Goal: Ask a question

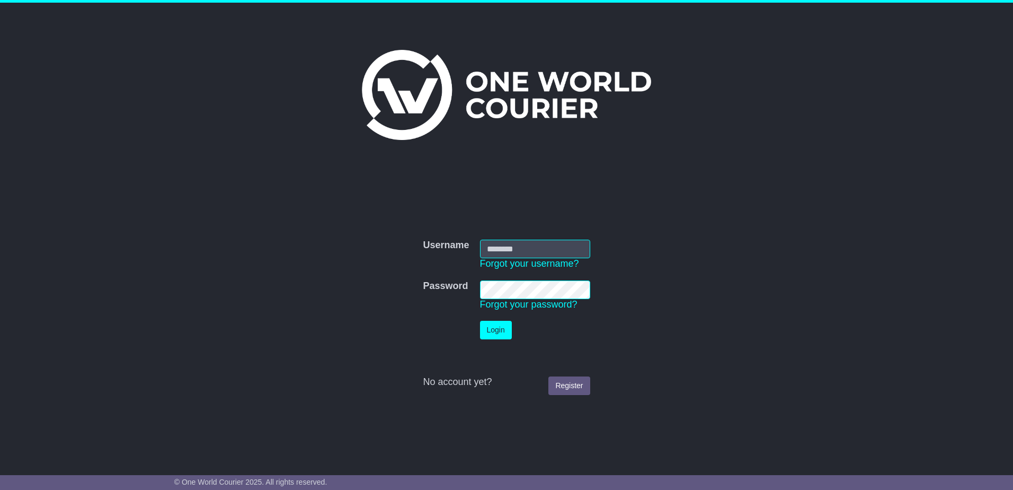
type input "*****"
click at [508, 337] on button "Login" at bounding box center [496, 330] width 32 height 19
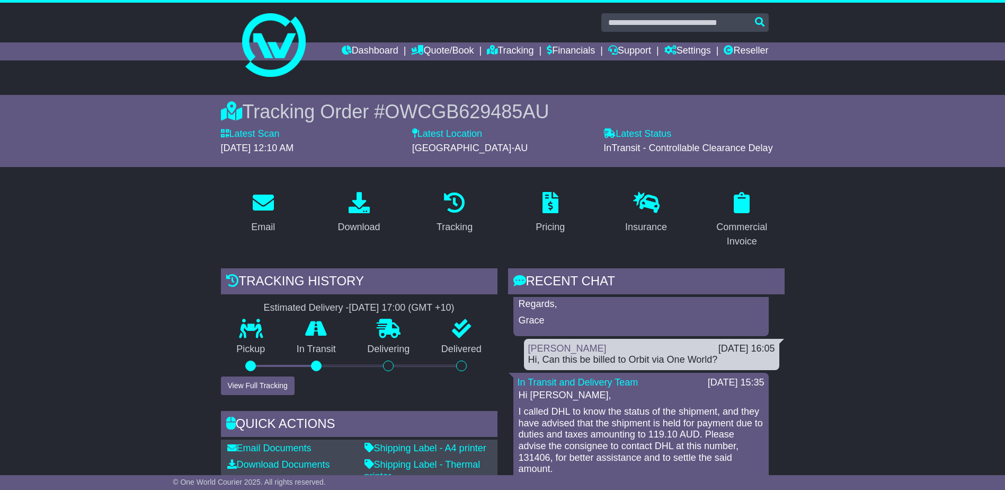
scroll to position [954, 0]
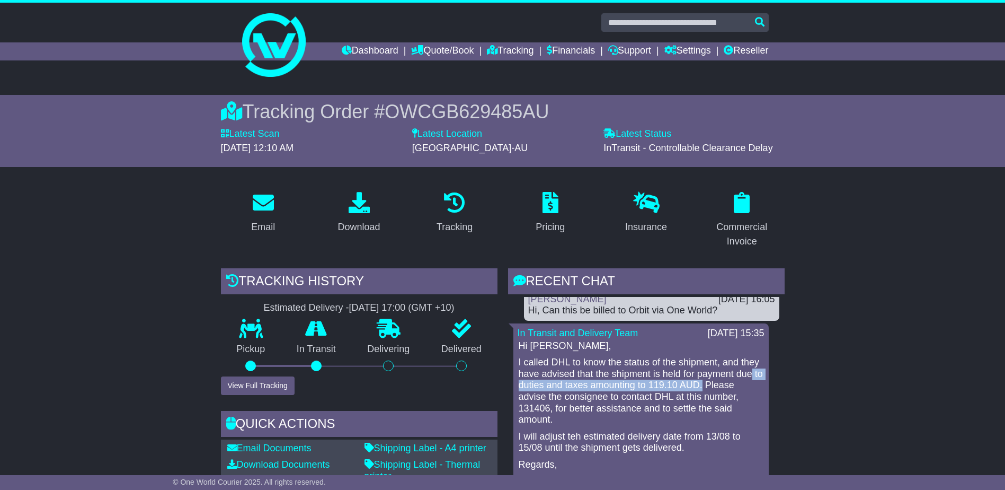
drag, startPoint x: 534, startPoint y: 392, endPoint x: 745, endPoint y: 393, distance: 210.4
click at [745, 393] on p "I called DHL to know the status of the shipment, and they have advised that the…" at bounding box center [641, 391] width 245 height 69
drag, startPoint x: 745, startPoint y: 393, endPoint x: 726, endPoint y: 393, distance: 18.6
copy p "to duties and taxes amounting to 119.10 AUD."
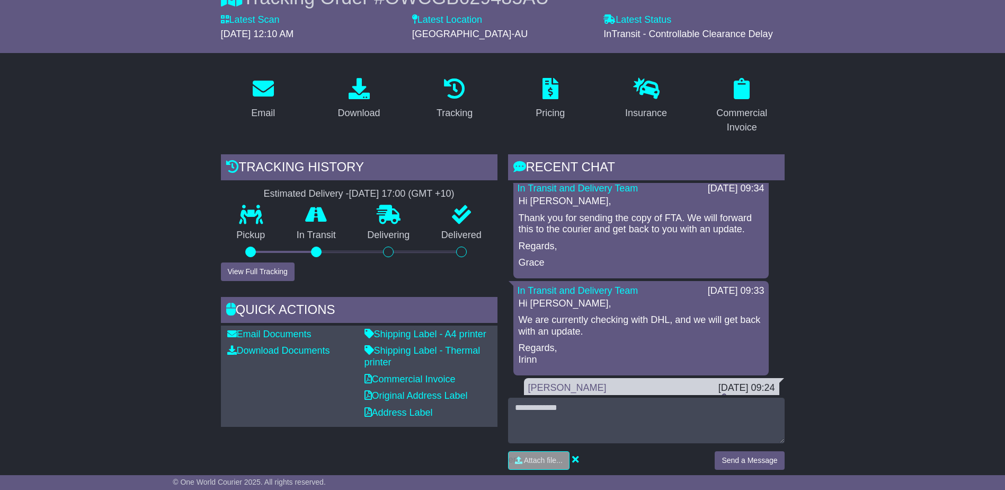
scroll to position [212, 0]
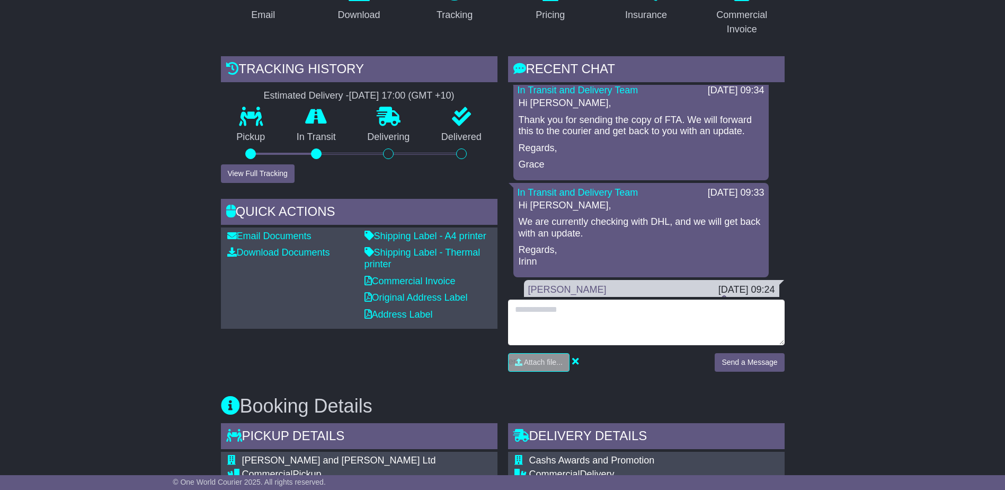
click at [579, 330] on textarea at bounding box center [646, 322] width 277 height 46
type textarea "**********"
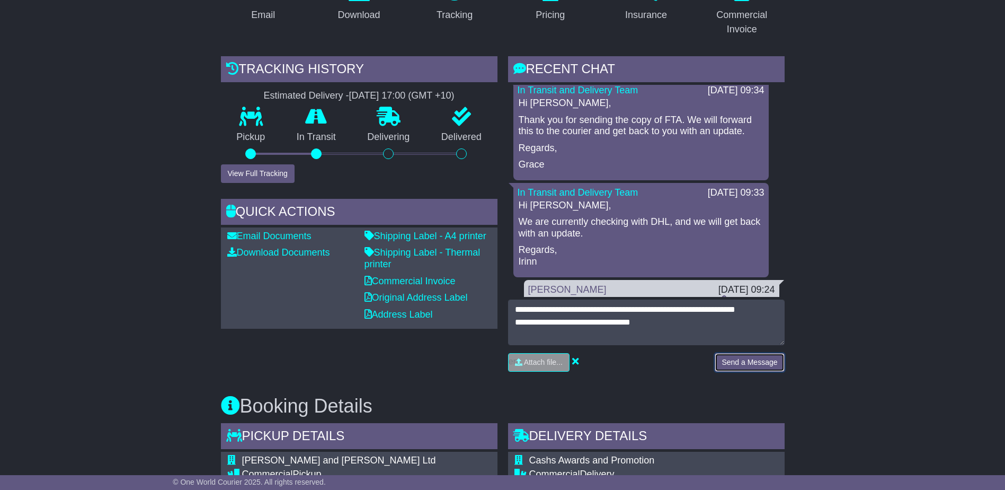
click at [728, 364] on button "Send a Message" at bounding box center [749, 362] width 69 height 19
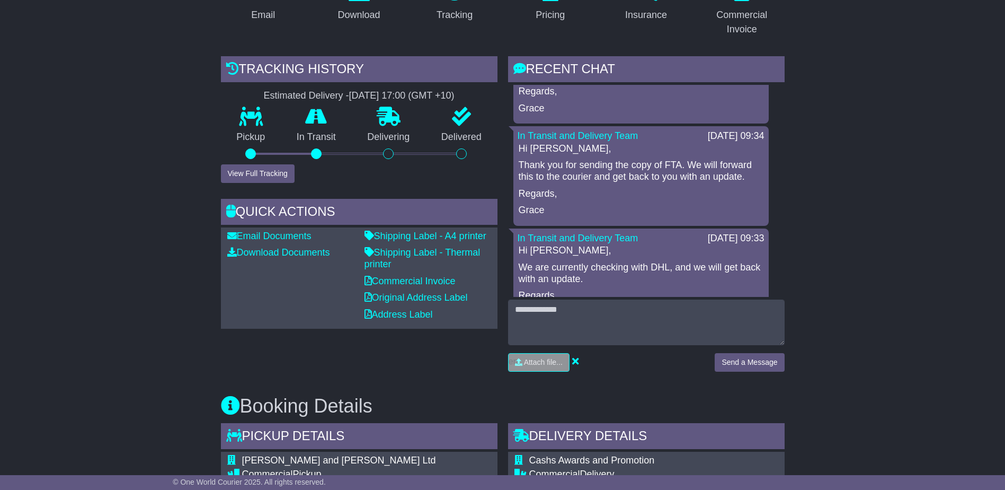
scroll to position [265, 0]
